Goal: Find specific page/section: Find specific page/section

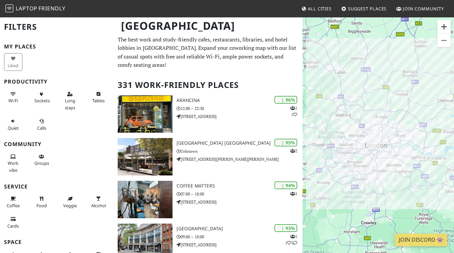
click at [442, 28] on button "Zoom in" at bounding box center [443, 26] width 13 height 13
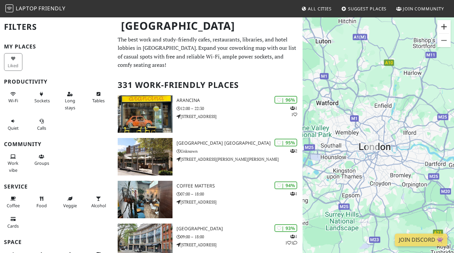
click at [442, 28] on button "Zoom in" at bounding box center [443, 26] width 13 height 13
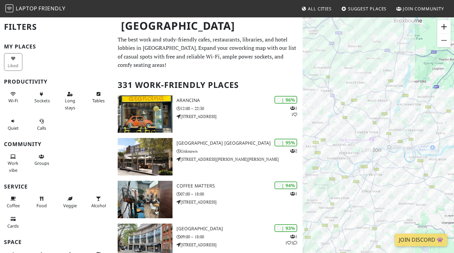
click at [442, 28] on button "Zoom in" at bounding box center [443, 26] width 13 height 13
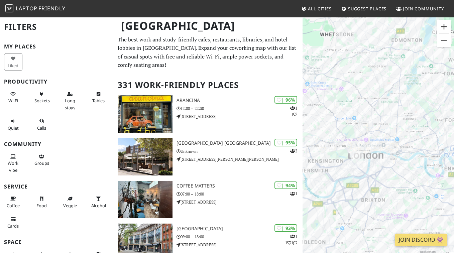
click at [442, 28] on button "Zoom in" at bounding box center [443, 26] width 13 height 13
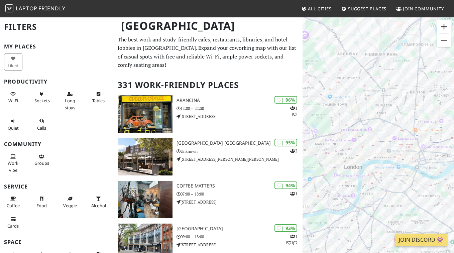
click at [442, 28] on button "Zoom in" at bounding box center [443, 26] width 13 height 13
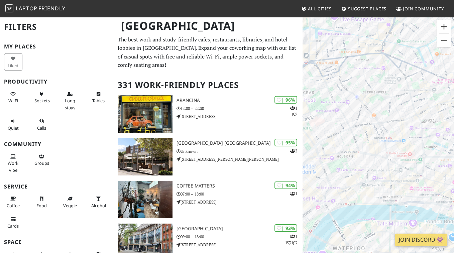
click at [442, 28] on button "Zoom in" at bounding box center [443, 26] width 13 height 13
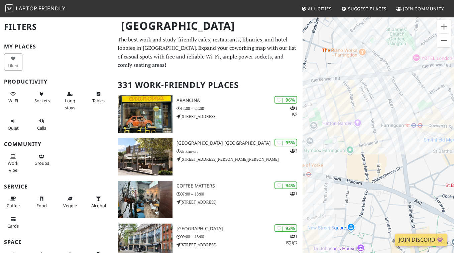
drag, startPoint x: 389, startPoint y: 125, endPoint x: 467, endPoint y: 94, distance: 84.4
click at [454, 94] on html "Laptop Friendly All Cities Suggest Places Join Community [GEOGRAPHIC_DATA] Filt…" at bounding box center [227, 126] width 454 height 253
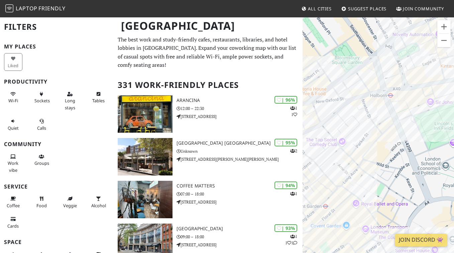
drag, startPoint x: 385, startPoint y: 142, endPoint x: 423, endPoint y: 114, distance: 47.3
click at [422, 116] on div at bounding box center [378, 143] width 151 height 253
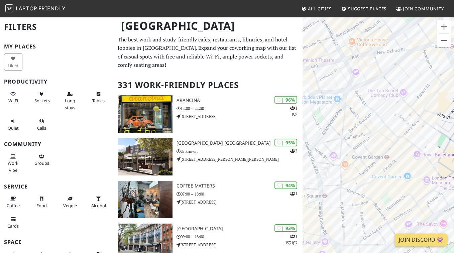
drag, startPoint x: 375, startPoint y: 137, endPoint x: 372, endPoint y: 131, distance: 7.3
click at [372, 131] on div at bounding box center [378, 143] width 151 height 253
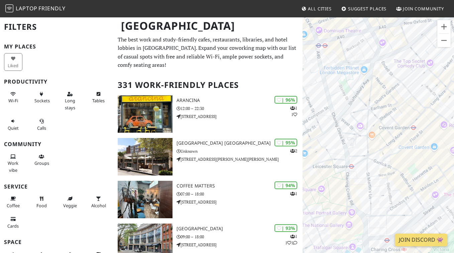
drag, startPoint x: 346, startPoint y: 186, endPoint x: 391, endPoint y: 162, distance: 51.0
click at [391, 162] on div at bounding box center [378, 143] width 151 height 253
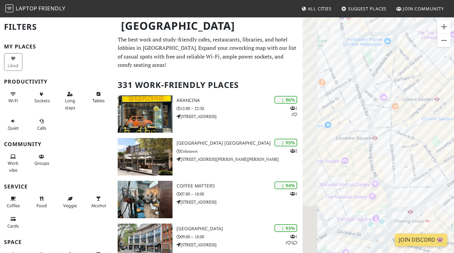
drag, startPoint x: 364, startPoint y: 195, endPoint x: 414, endPoint y: 153, distance: 65.5
click at [414, 153] on div at bounding box center [378, 143] width 151 height 253
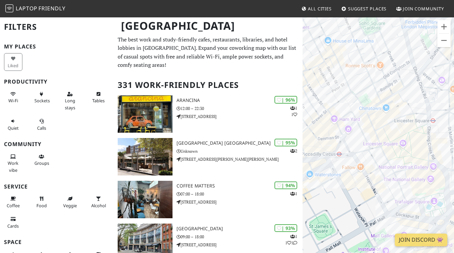
drag, startPoint x: 384, startPoint y: 162, endPoint x: 400, endPoint y: 166, distance: 16.3
click at [400, 166] on div at bounding box center [378, 143] width 151 height 253
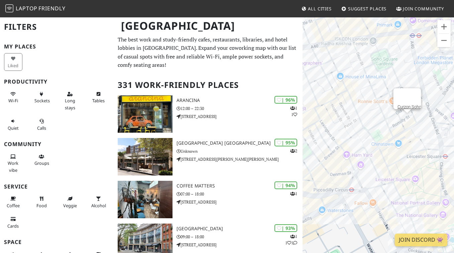
click at [408, 117] on div "Curzon Soho" at bounding box center [378, 143] width 151 height 253
click at [406, 118] on div "Curzon Soho Curzon Soho" at bounding box center [378, 143] width 151 height 253
click at [405, 104] on link "Curzon Soho" at bounding box center [409, 106] width 24 height 5
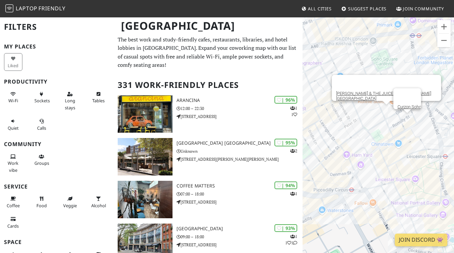
click at [386, 110] on div "Curzon Soho [PERSON_NAME] & THE JUICE @ [PERSON_NAME][GEOGRAPHIC_DATA]" at bounding box center [378, 143] width 151 height 253
click at [375, 105] on div "[PERSON_NAME] & THE JUICE @ [PERSON_NAME][GEOGRAPHIC_DATA][PERSON_NAME]" at bounding box center [378, 143] width 151 height 253
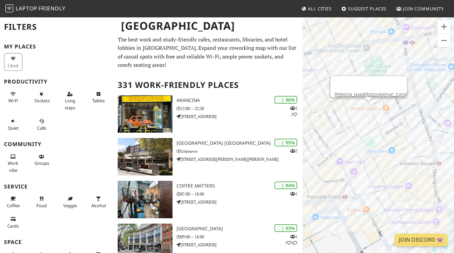
drag, startPoint x: 404, startPoint y: 123, endPoint x: 342, endPoint y: 131, distance: 62.1
click at [342, 131] on div "[PERSON_NAME][GEOGRAPHIC_DATA]" at bounding box center [378, 143] width 151 height 253
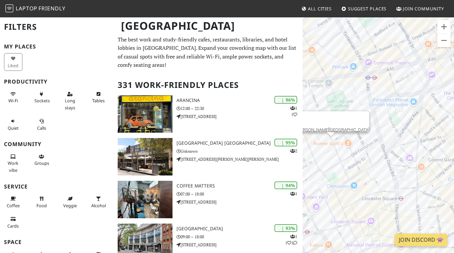
drag, startPoint x: 392, startPoint y: 89, endPoint x: 409, endPoint y: 121, distance: 36.2
click at [409, 121] on div "[PERSON_NAME][GEOGRAPHIC_DATA]" at bounding box center [378, 143] width 151 height 253
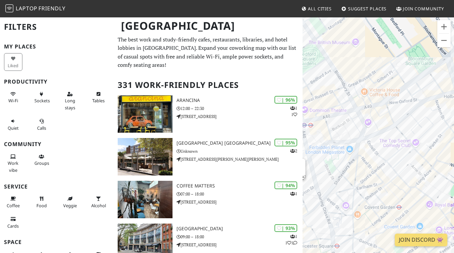
drag, startPoint x: 398, startPoint y: 99, endPoint x: 332, endPoint y: 121, distance: 69.0
click at [332, 121] on div "[PERSON_NAME][GEOGRAPHIC_DATA]" at bounding box center [378, 143] width 151 height 253
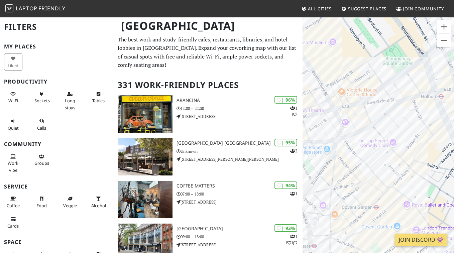
drag, startPoint x: 379, startPoint y: 153, endPoint x: 425, endPoint y: 111, distance: 62.0
click at [425, 111] on div "[PERSON_NAME][GEOGRAPHIC_DATA]" at bounding box center [378, 143] width 151 height 253
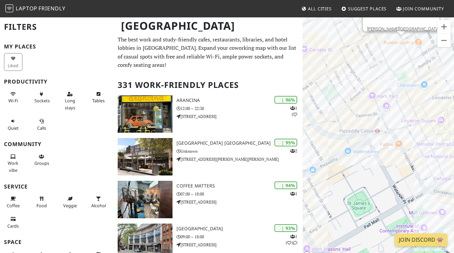
drag, startPoint x: 401, startPoint y: 122, endPoint x: 397, endPoint y: 133, distance: 11.6
click at [397, 133] on div "[PERSON_NAME][GEOGRAPHIC_DATA]" at bounding box center [378, 143] width 151 height 253
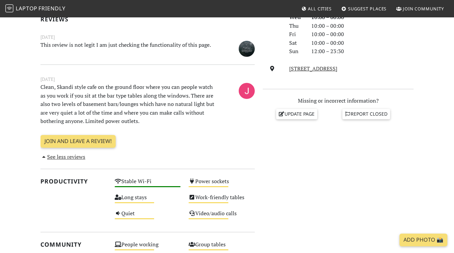
scroll to position [234, 0]
